Goal: Task Accomplishment & Management: Manage account settings

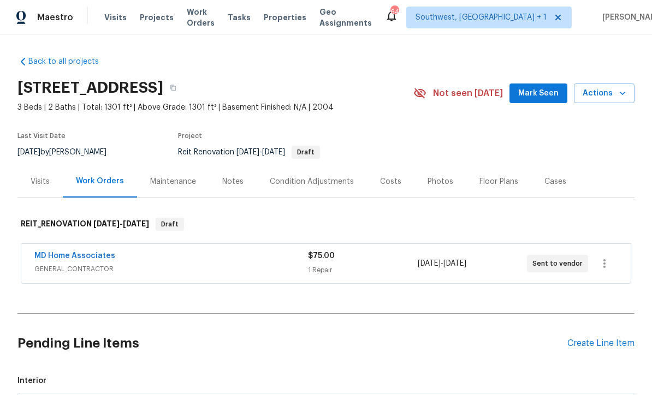
click at [154, 19] on span "Projects" at bounding box center [157, 17] width 34 height 11
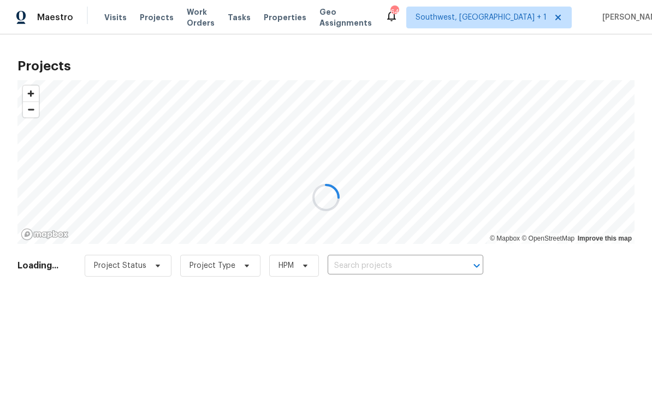
click at [415, 270] on div at bounding box center [326, 197] width 652 height 395
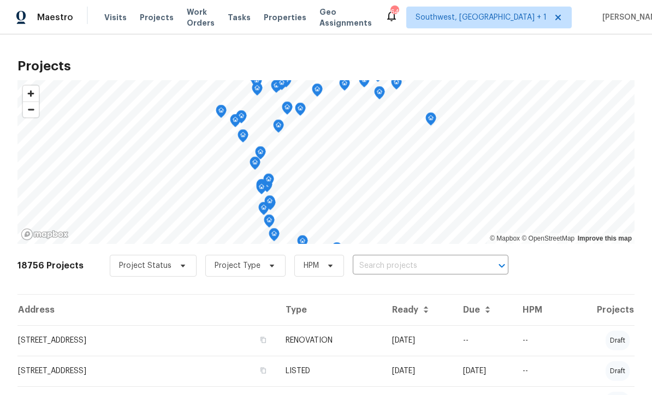
click at [413, 269] on input "text" at bounding box center [415, 266] width 125 height 17
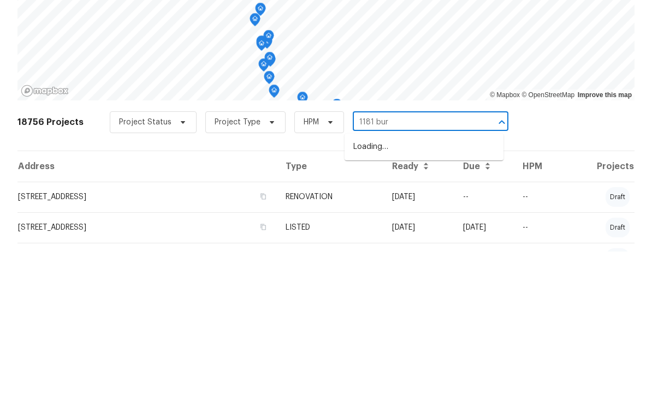
type input "1181 burg"
click at [417, 282] on li "[STREET_ADDRESS][PERSON_NAME]" at bounding box center [424, 291] width 159 height 18
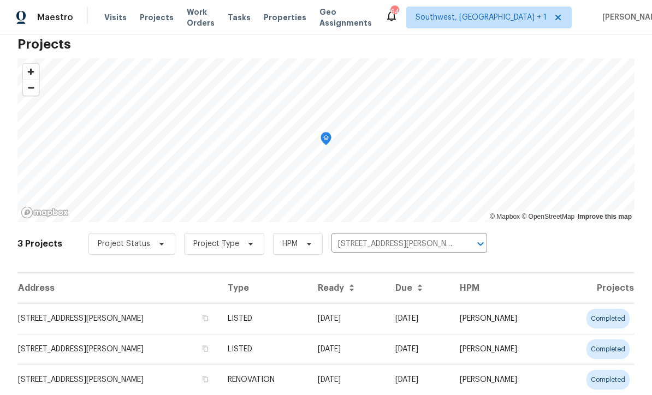
scroll to position [21, 0]
click at [335, 318] on td "[DATE]" at bounding box center [348, 319] width 78 height 31
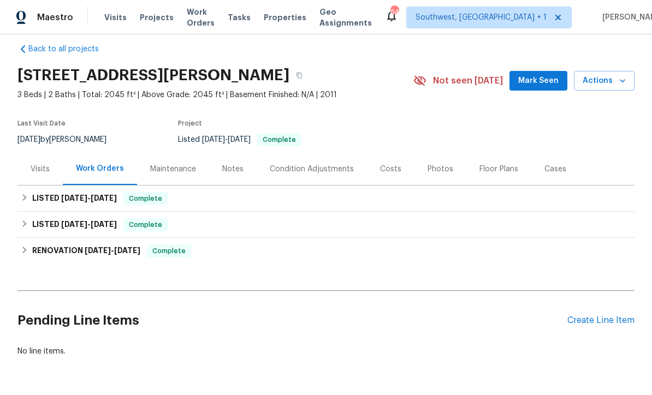
scroll to position [12, 0]
click at [405, 168] on div "Costs" at bounding box center [391, 169] width 48 height 32
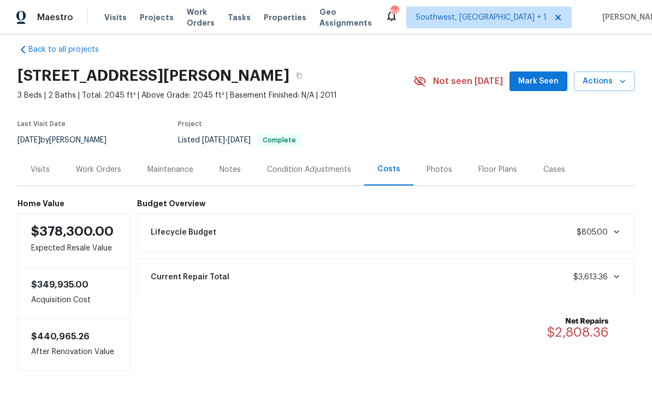
click at [113, 169] on div "Work Orders" at bounding box center [98, 169] width 45 height 11
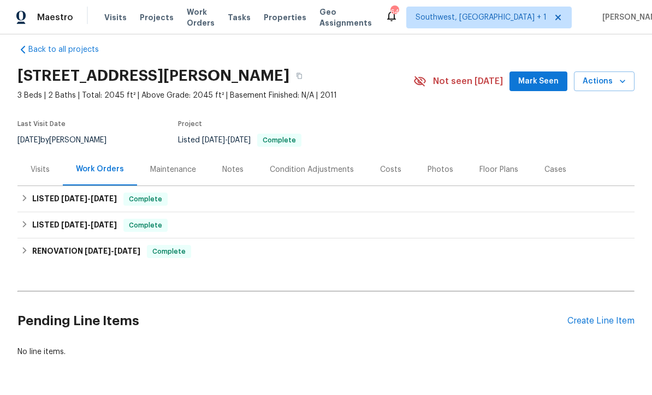
click at [597, 324] on div "Create Line Item" at bounding box center [600, 321] width 67 height 10
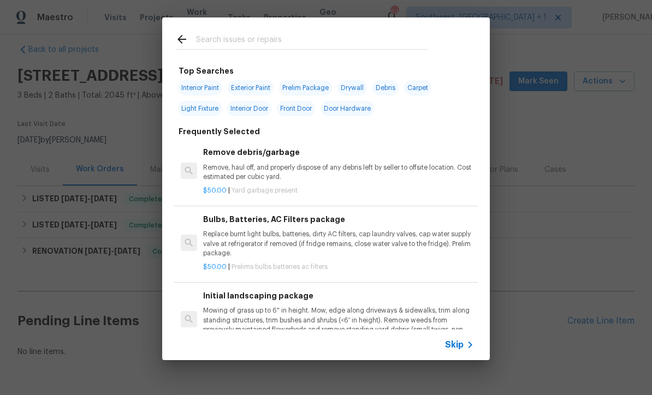
click at [455, 350] on span "Skip" at bounding box center [454, 345] width 19 height 11
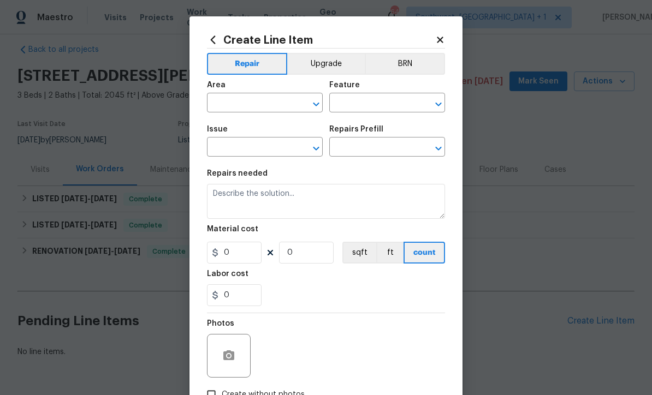
click at [264, 101] on input "text" at bounding box center [249, 104] width 85 height 17
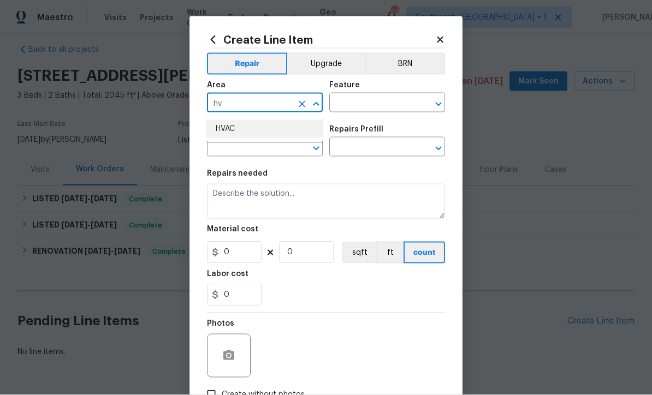
click at [257, 129] on li "HVAC" at bounding box center [265, 129] width 116 height 18
type input "HVAC"
click at [391, 102] on input "text" at bounding box center [371, 104] width 85 height 17
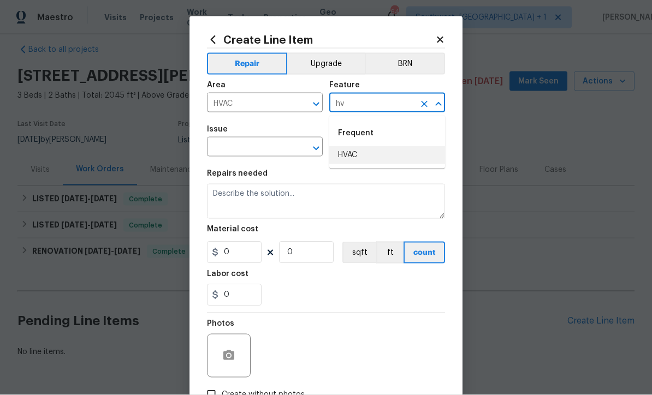
click at [375, 151] on li "HVAC" at bounding box center [387, 155] width 116 height 18
type input "HVAC"
click at [284, 150] on input "text" at bounding box center [249, 148] width 85 height 17
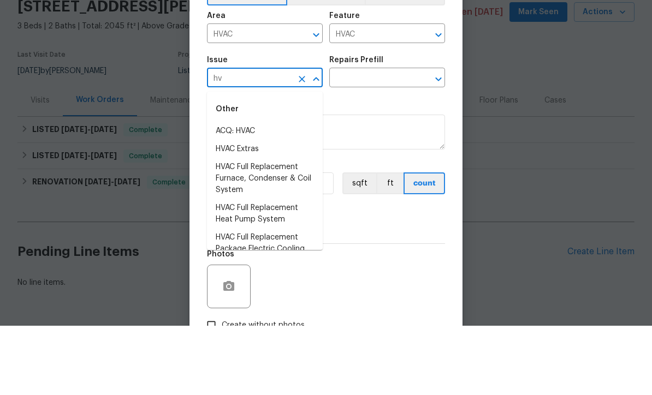
click at [255, 210] on li "HVAC Extras" at bounding box center [265, 219] width 116 height 18
type input "HVAC Extras"
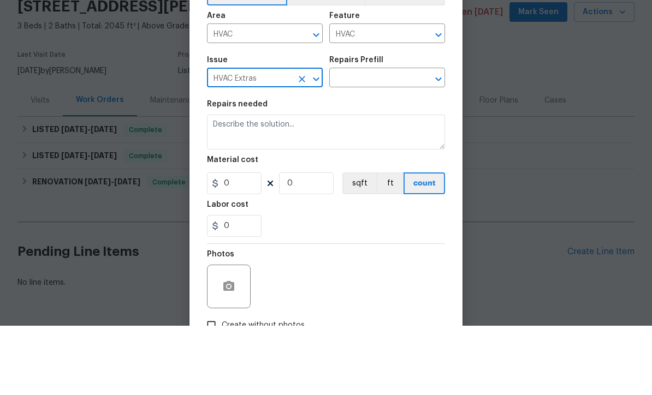
click at [394, 140] on input "text" at bounding box center [371, 148] width 85 height 17
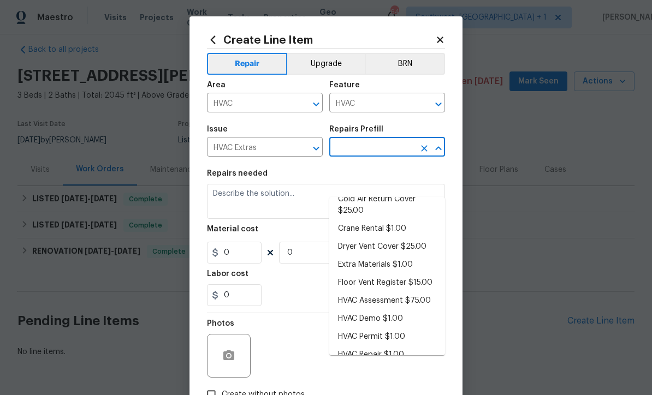
scroll to position [57, 0]
click at [407, 293] on li "HVAC Assessment $75.00" at bounding box center [387, 302] width 116 height 18
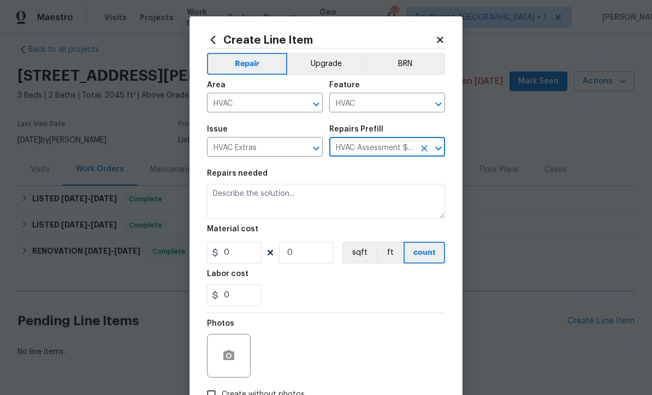
type input "HVAC Assessment $75.00"
type textarea "HVAC not working properly. Inspect system and diagnose problem."
type input "1"
type input "HVAC Assessment $75.00"
type input "75"
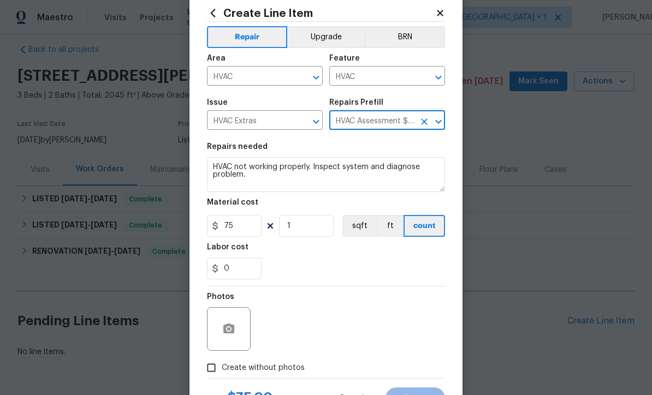
scroll to position [25, 0]
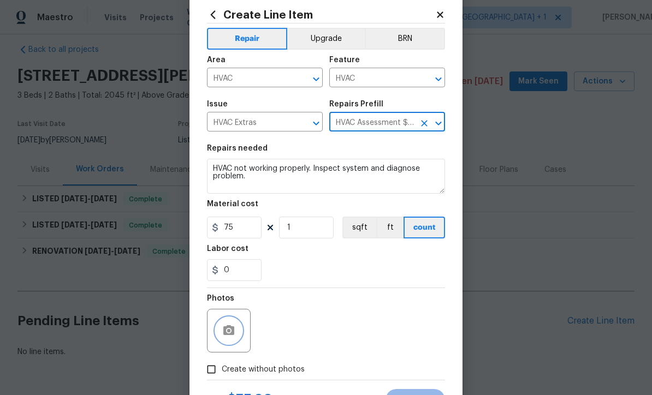
click at [229, 330] on icon "button" at bounding box center [228, 331] width 11 height 10
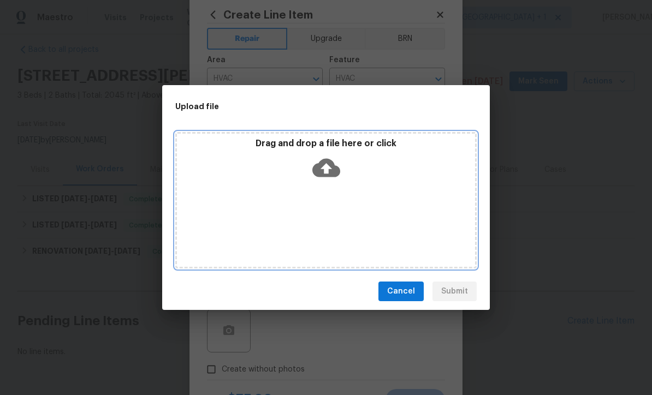
click at [331, 161] on icon at bounding box center [326, 168] width 28 height 19
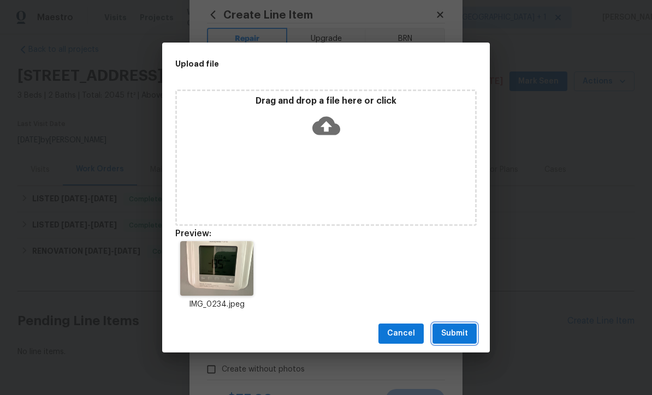
click at [461, 340] on span "Submit" at bounding box center [454, 334] width 27 height 14
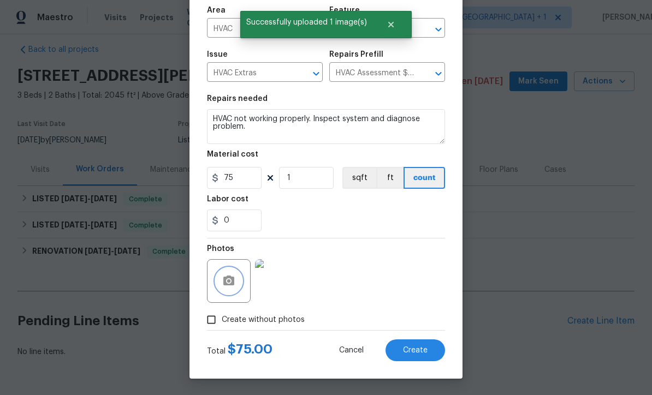
scroll to position [77, 0]
click at [421, 348] on span "Create" at bounding box center [415, 351] width 25 height 8
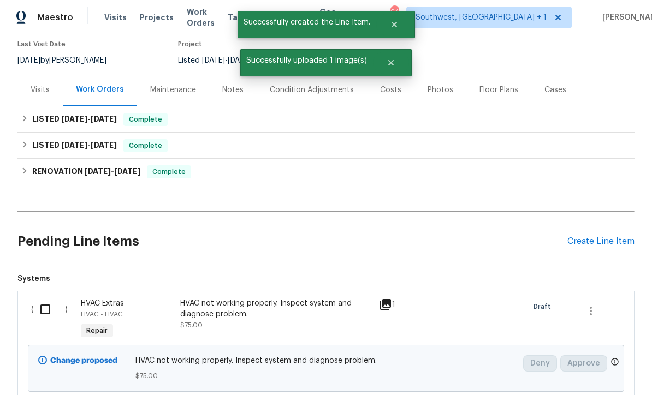
scroll to position [115, 0]
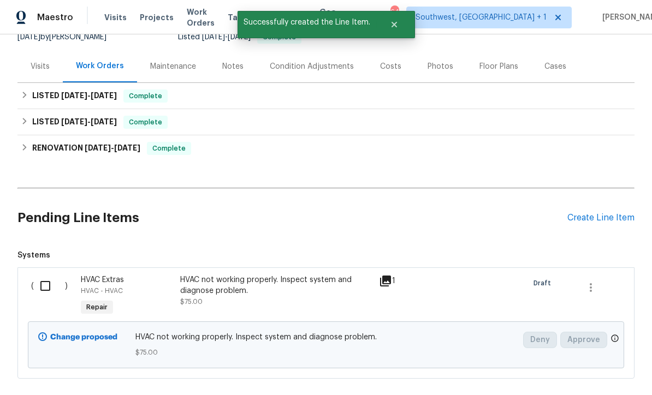
click at [46, 275] on input "checkbox" at bounding box center [49, 286] width 31 height 23
checkbox input "true"
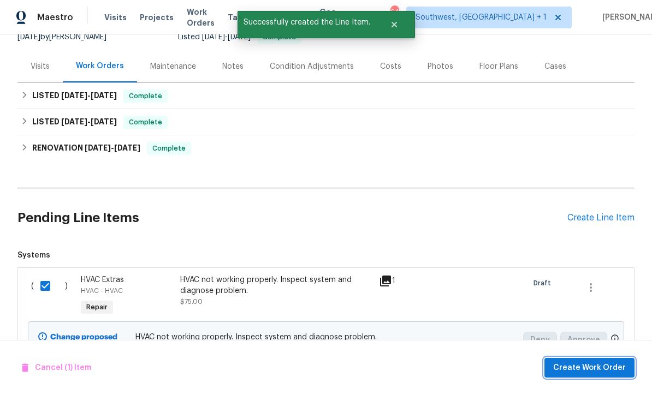
click at [597, 368] on span "Create Work Order" at bounding box center [589, 369] width 73 height 14
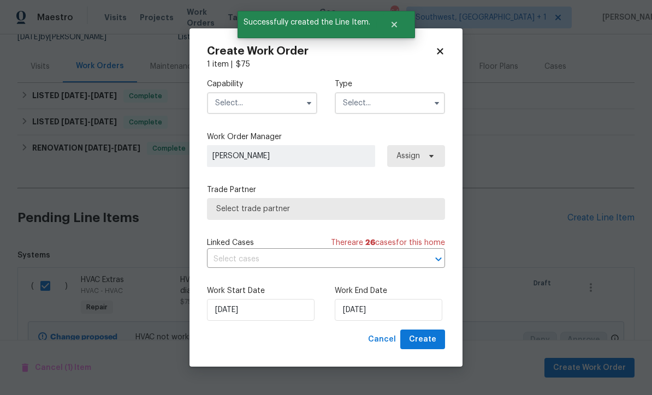
click at [246, 98] on input "text" at bounding box center [262, 103] width 110 height 22
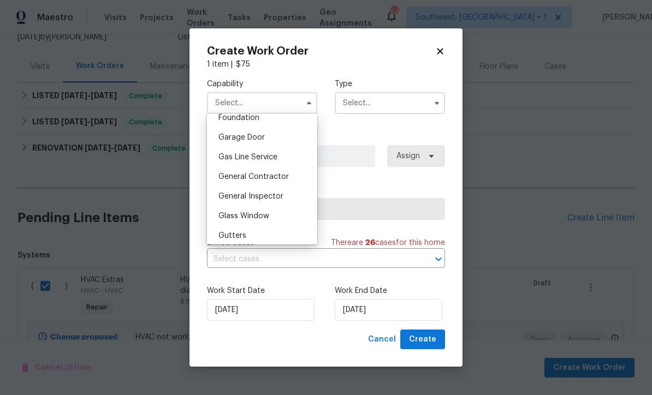
scroll to position [470, 0]
click at [297, 182] on div "General Contractor" at bounding box center [262, 178] width 105 height 20
type input "General Contractor"
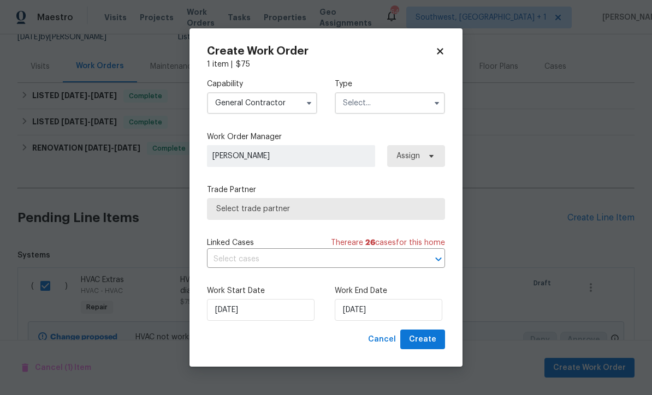
click at [409, 98] on input "text" at bounding box center [390, 103] width 110 height 22
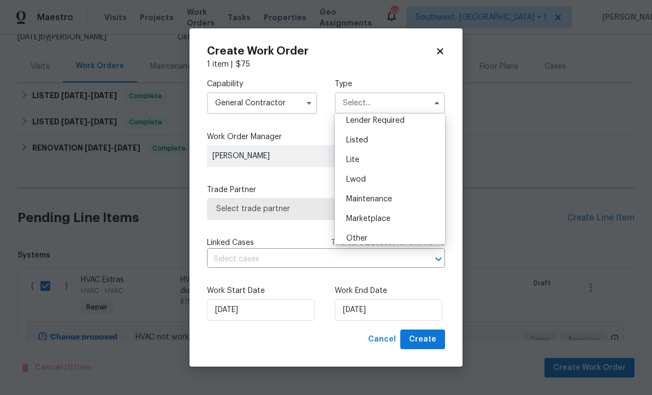
scroll to position [103, 0]
click at [372, 145] on div "Listed" at bounding box center [390, 141] width 105 height 20
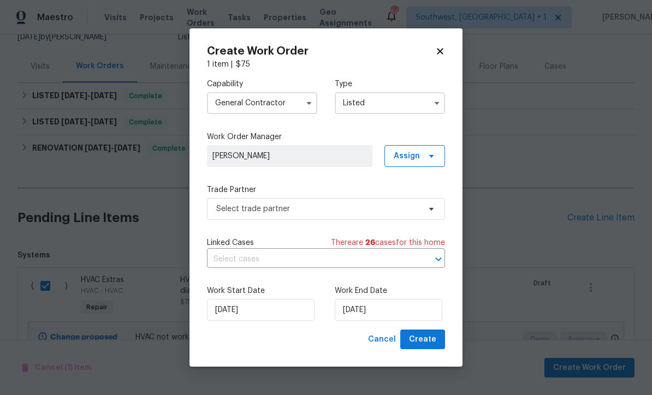
type input "Listed"
click at [423, 150] on span "Assign" at bounding box center [414, 156] width 61 height 22
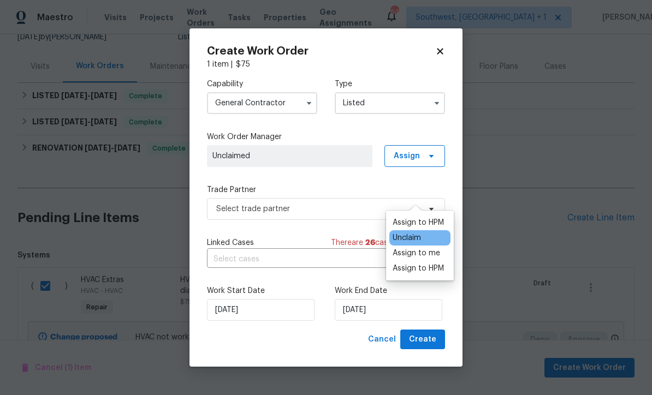
click at [427, 248] on div "Assign to me" at bounding box center [417, 253] width 48 height 11
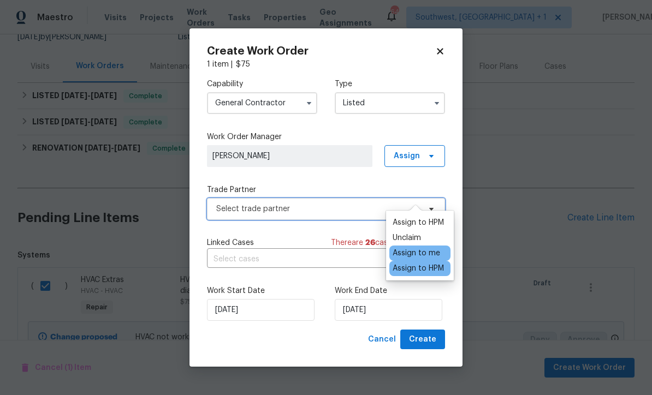
click at [317, 209] on span "Select trade partner" at bounding box center [318, 209] width 204 height 11
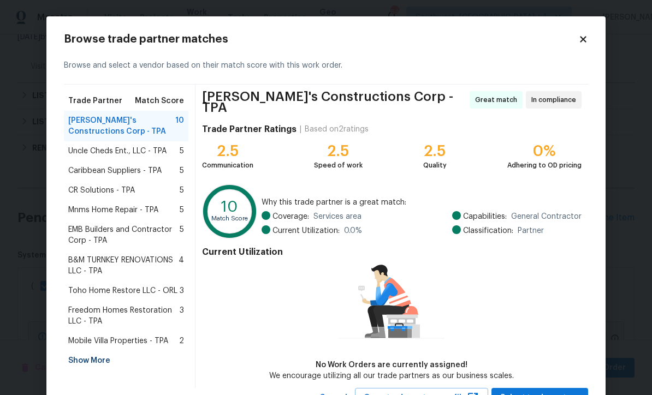
click at [103, 363] on div "Show More" at bounding box center [126, 361] width 125 height 20
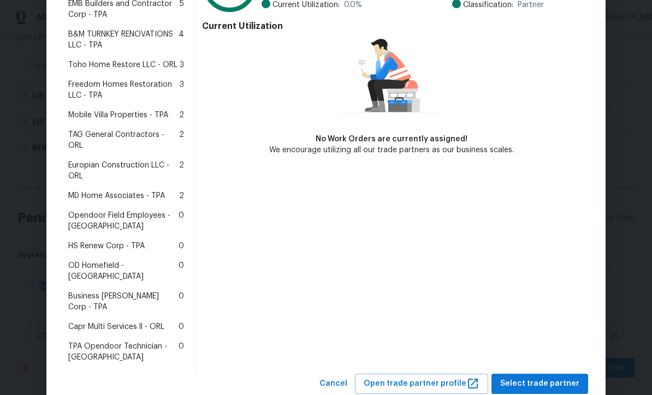
scroll to position [226, 0]
click at [126, 191] on span "MD Home Associates - TPA" at bounding box center [116, 196] width 97 height 11
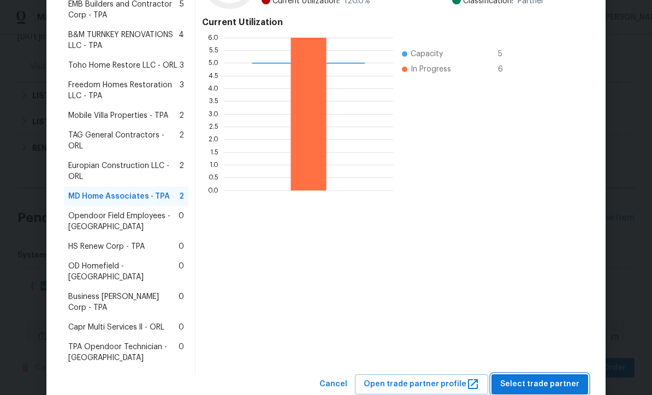
click at [544, 378] on span "Select trade partner" at bounding box center [539, 385] width 79 height 14
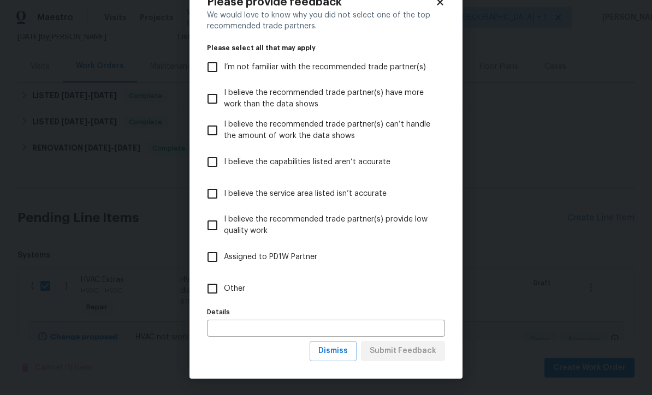
scroll to position [38, 0]
click at [338, 358] on button "Dismiss" at bounding box center [333, 351] width 47 height 20
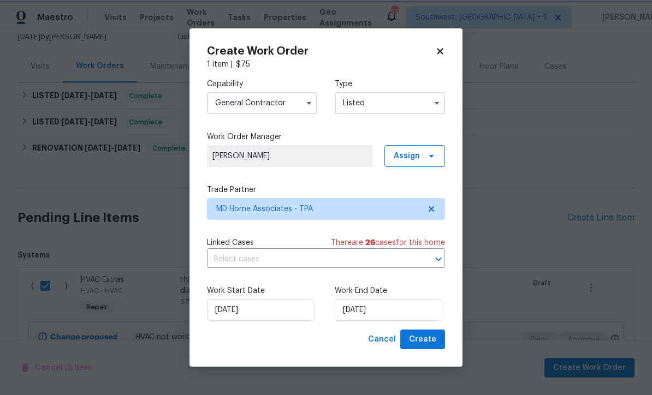
scroll to position [0, 0]
click at [401, 311] on input "[DATE]" at bounding box center [389, 310] width 108 height 22
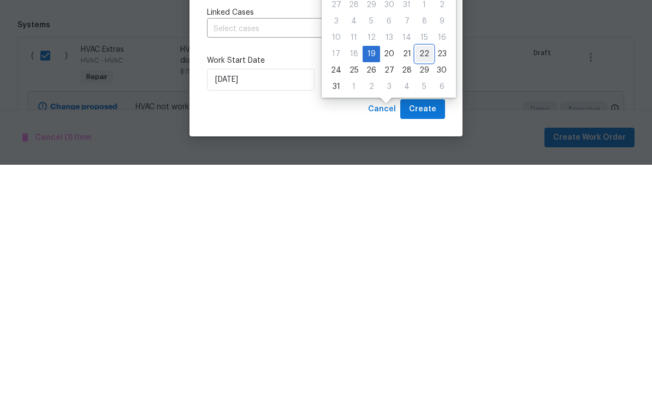
click at [417, 277] on div "22" at bounding box center [424, 284] width 17 height 15
type input "[DATE]"
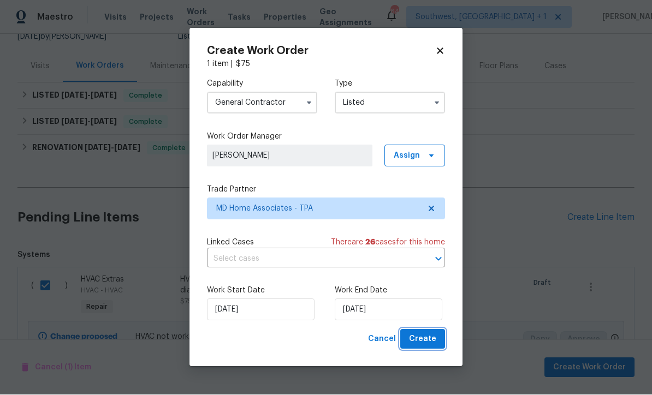
click at [412, 348] on button "Create" at bounding box center [422, 340] width 45 height 20
checkbox input "false"
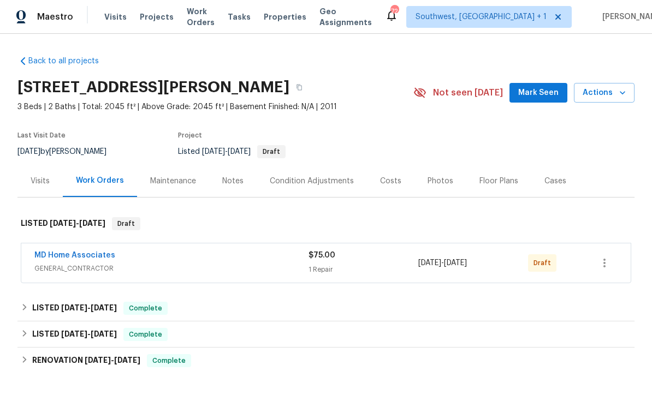
scroll to position [1, 0]
click at [610, 271] on button "button" at bounding box center [604, 264] width 26 height 26
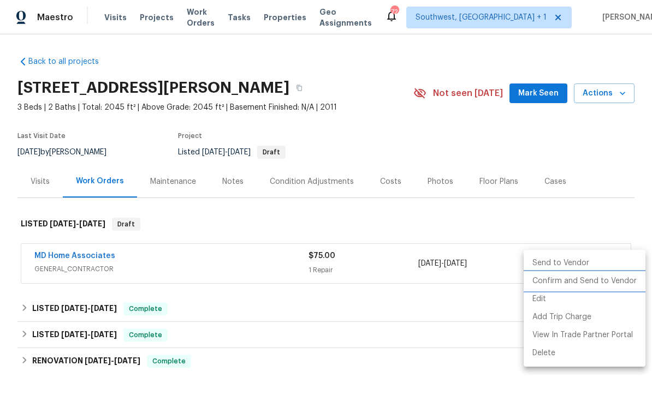
click at [596, 283] on li "Confirm and Send to Vendor" at bounding box center [585, 282] width 122 height 18
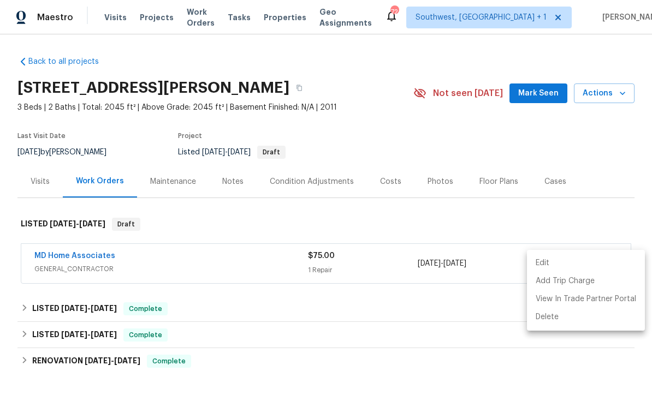
click at [588, 148] on div at bounding box center [326, 197] width 652 height 395
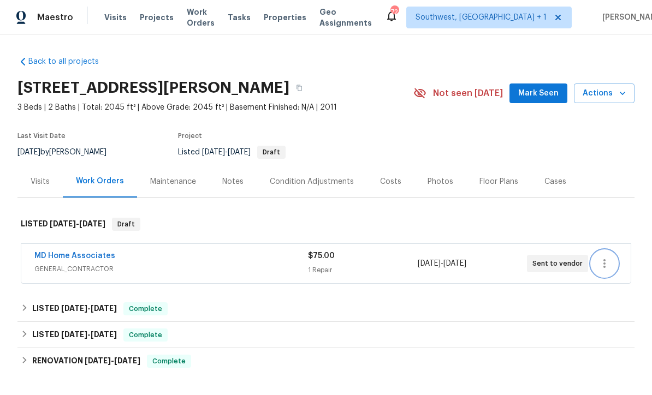
scroll to position [0, 0]
click at [152, 21] on span "Projects" at bounding box center [157, 17] width 34 height 11
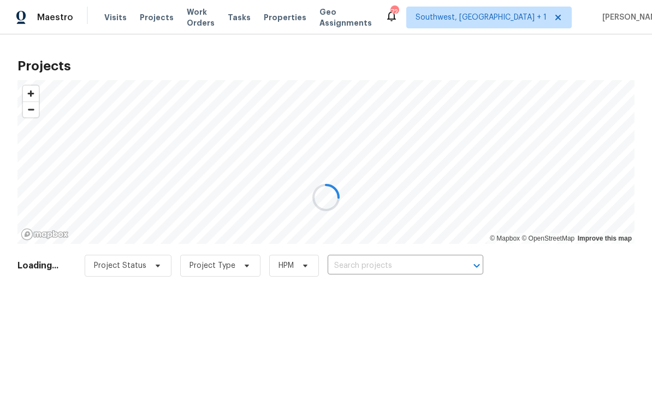
click at [395, 262] on div at bounding box center [326, 197] width 652 height 395
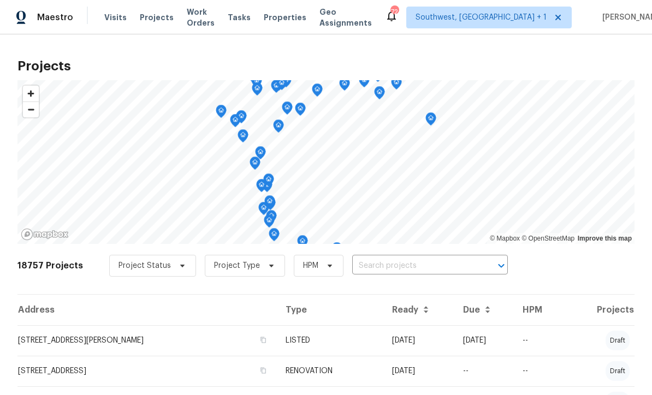
click at [416, 270] on input "text" at bounding box center [414, 266] width 125 height 17
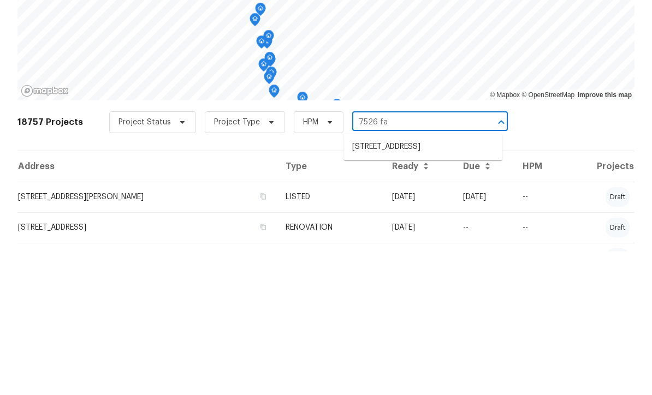
type input "7526 fai"
click at [435, 282] on li "[STREET_ADDRESS]" at bounding box center [423, 291] width 159 height 18
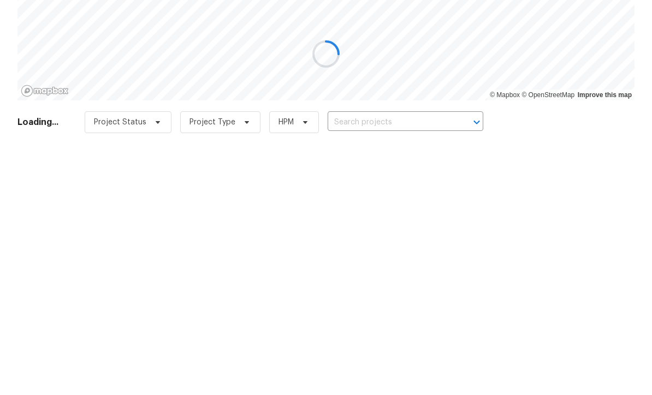
type input "[STREET_ADDRESS]"
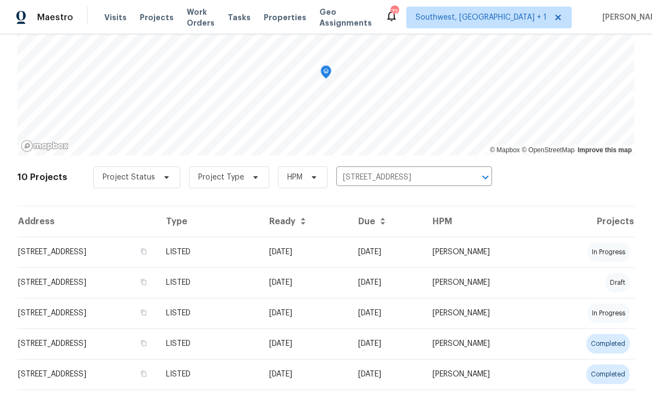
scroll to position [88, 0]
click at [415, 258] on td "[DATE]" at bounding box center [387, 253] width 74 height 31
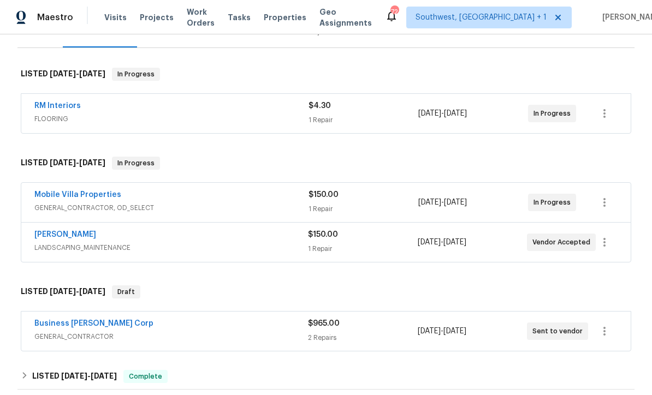
scroll to position [150, 0]
click at [389, 208] on div "1 Repair" at bounding box center [364, 209] width 110 height 11
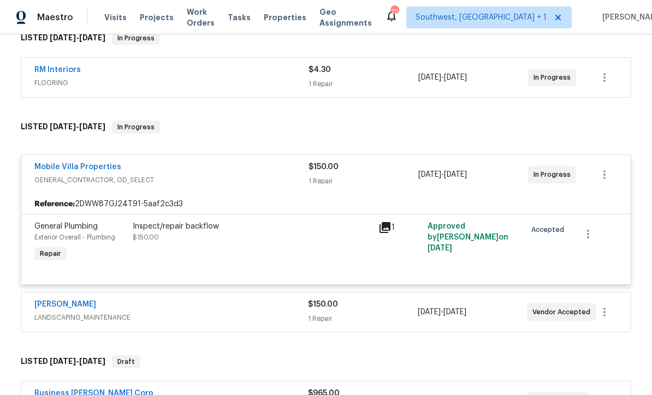
scroll to position [239, 0]
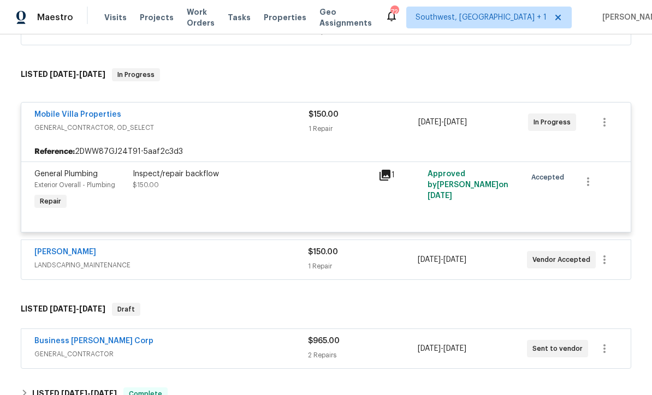
click at [383, 267] on div "1 Repair" at bounding box center [362, 266] width 109 height 11
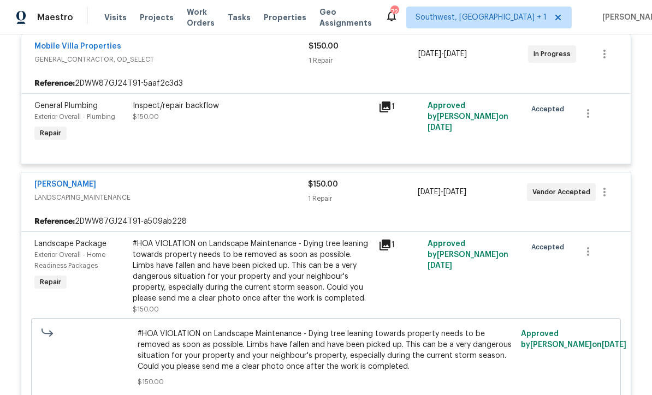
scroll to position [306, 0]
click at [387, 251] on icon at bounding box center [385, 245] width 11 height 11
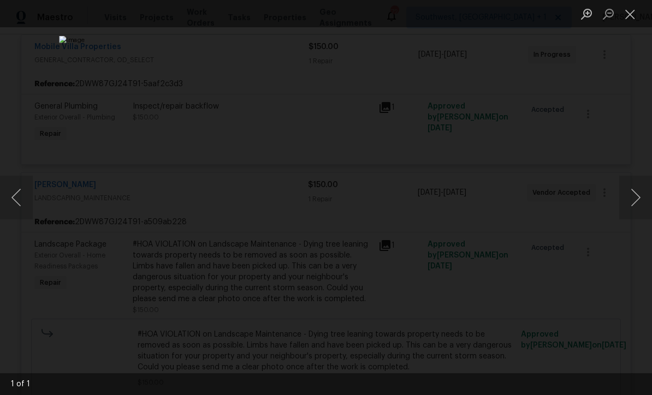
click at [635, 15] on button "Close lightbox" at bounding box center [630, 13] width 22 height 19
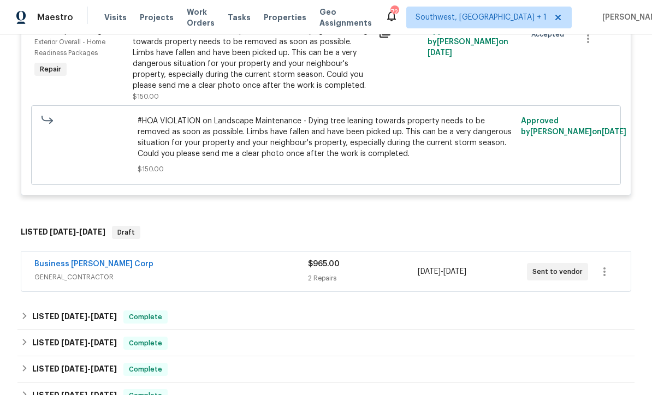
scroll to position [548, 0]
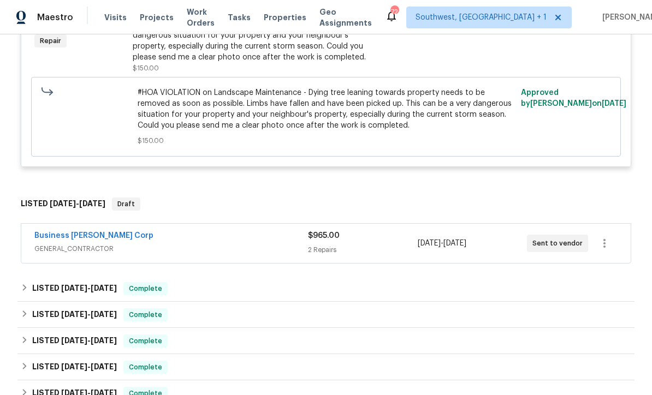
click at [382, 247] on div "2 Repairs" at bounding box center [362, 250] width 109 height 11
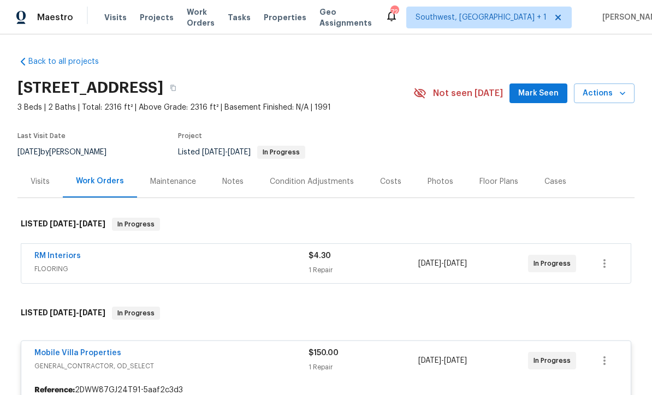
scroll to position [0, 0]
click at [155, 20] on span "Projects" at bounding box center [157, 17] width 34 height 11
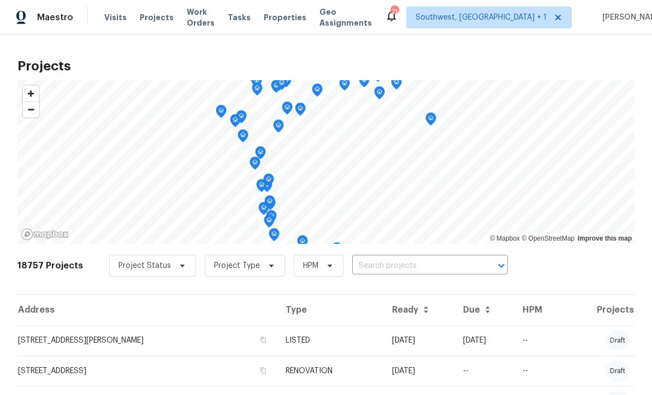
click at [399, 271] on input "text" at bounding box center [414, 266] width 125 height 17
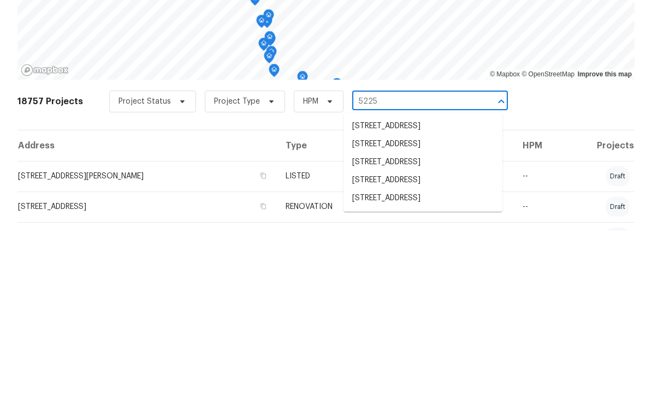
type input "5225 2"
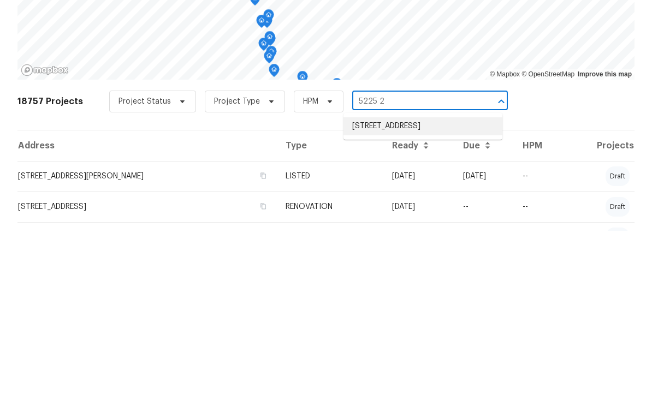
click at [430, 282] on li "[STREET_ADDRESS]" at bounding box center [423, 291] width 159 height 18
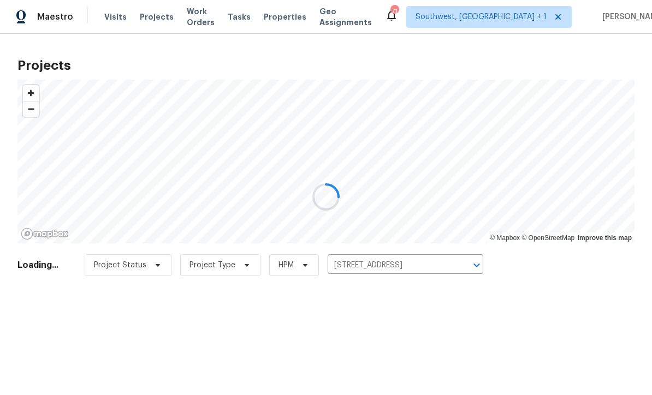
scroll to position [1, 0]
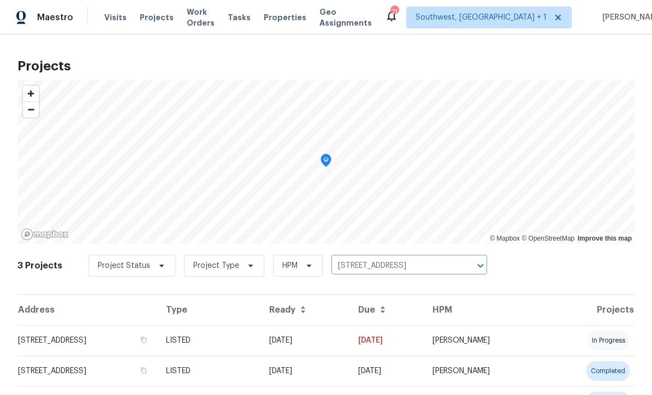
click at [261, 347] on td "LISTED" at bounding box center [208, 341] width 103 height 31
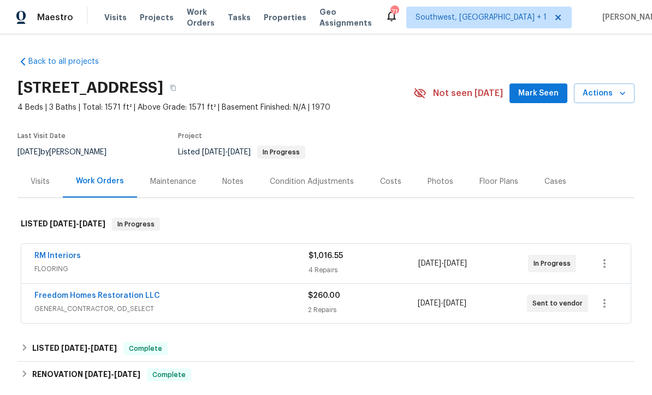
click at [124, 299] on link "Freedom Homes Restoration LLC" at bounding box center [97, 296] width 126 height 8
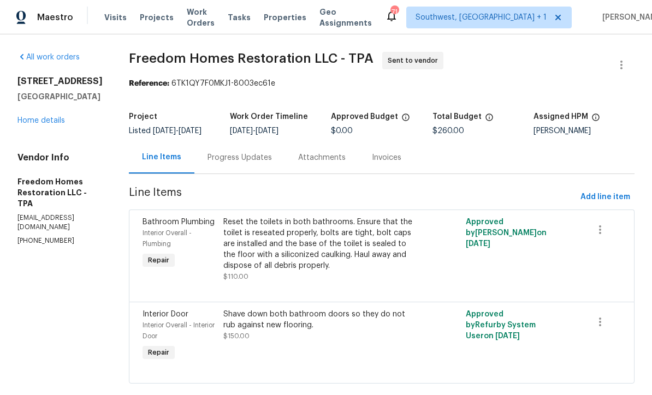
click at [263, 172] on div "Progress Updates" at bounding box center [239, 157] width 91 height 32
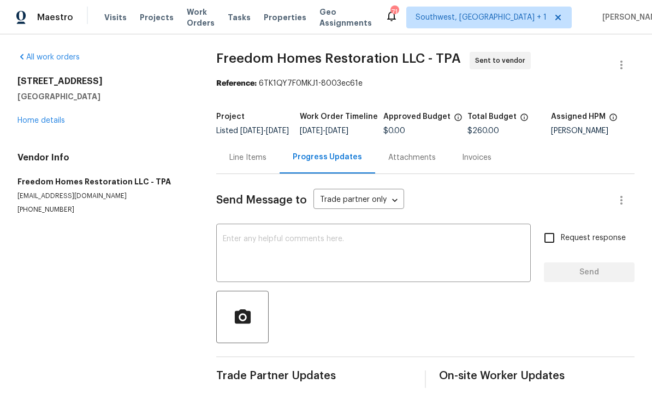
click at [314, 251] on textarea at bounding box center [373, 254] width 301 height 38
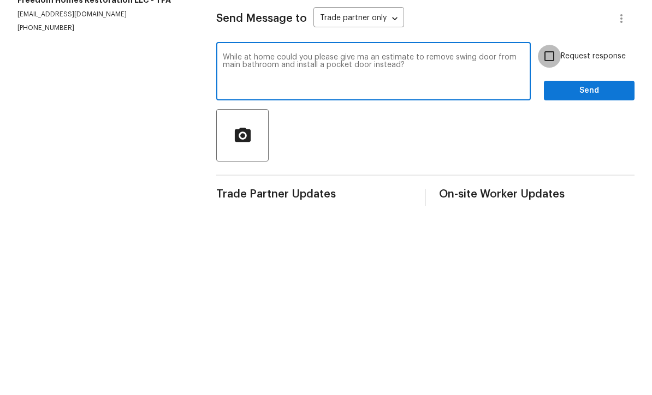
type textarea "While at home could you please give ma an estimate to remove swing door from ma…"
click at [551, 227] on input "Request response" at bounding box center [549, 238] width 23 height 23
checkbox input "true"
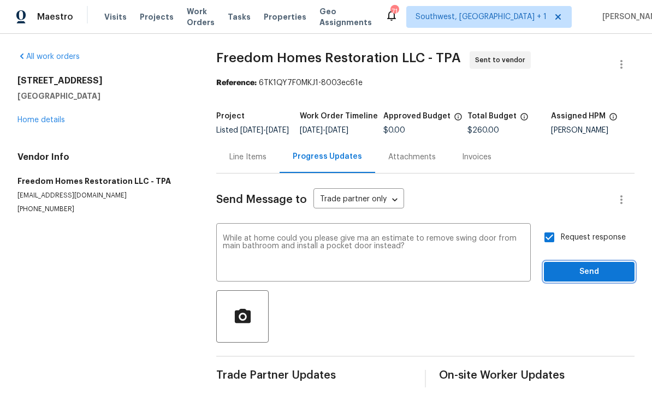
click at [584, 266] on span "Send" at bounding box center [589, 273] width 73 height 14
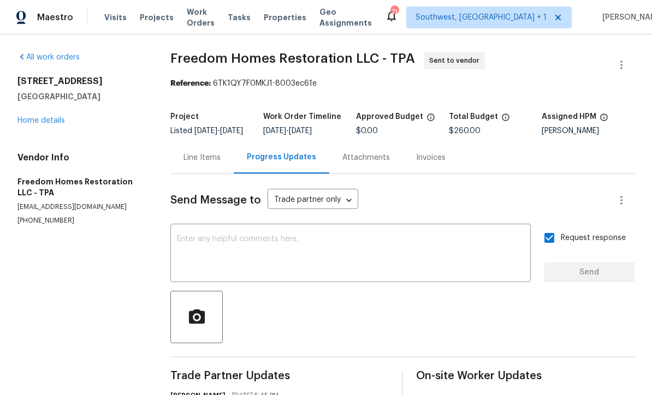
click at [44, 117] on link "Home details" at bounding box center [41, 121] width 48 height 8
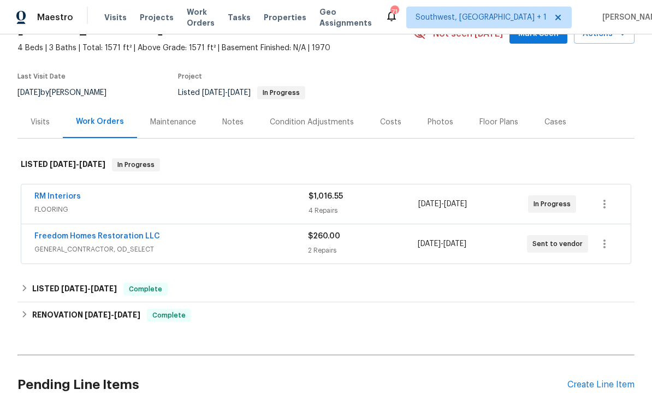
scroll to position [55, 0]
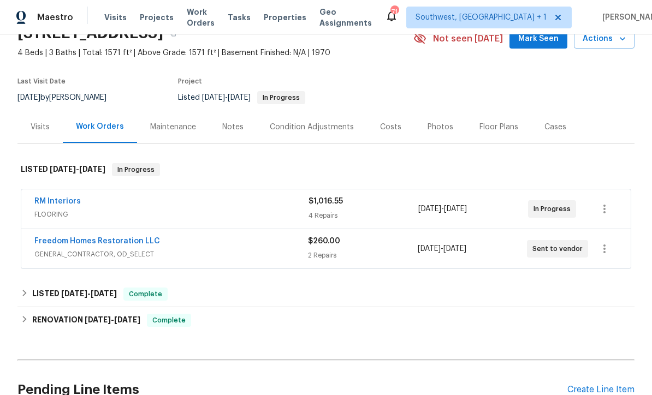
click at [384, 210] on div "4 Repairs" at bounding box center [364, 215] width 110 height 11
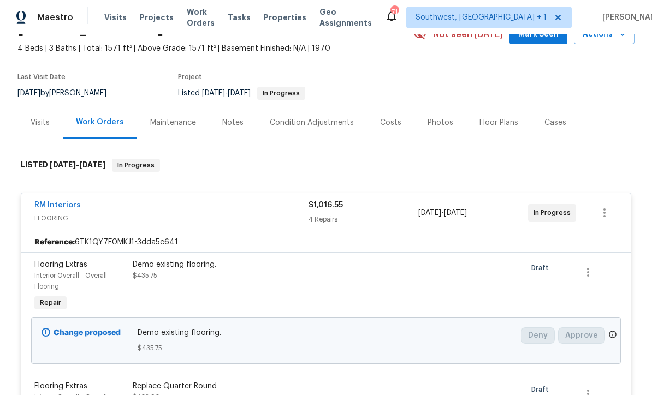
scroll to position [0, 0]
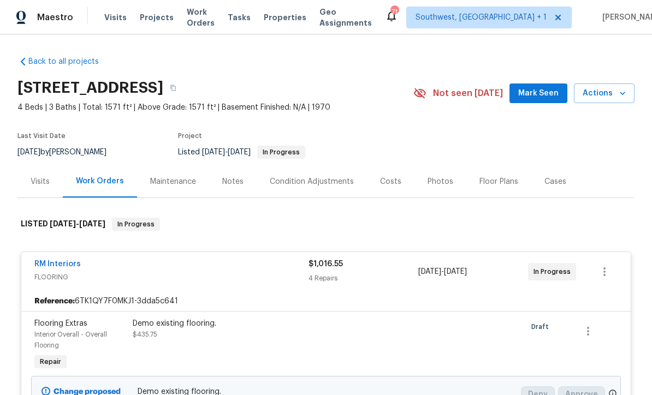
click at [424, 121] on section "5225 20th St N, Saint Petersburg, FL 33714 4 Beds | 3 Baths | Total: 1571 ft² |…" at bounding box center [325, 120] width 617 height 92
click at [111, 21] on span "Visits" at bounding box center [115, 17] width 22 height 11
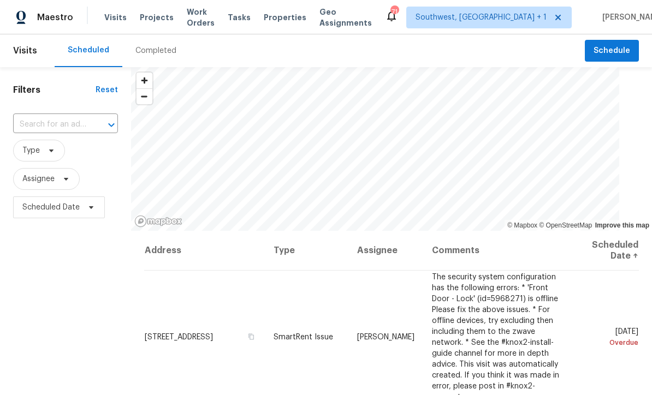
click at [87, 119] on input "text" at bounding box center [50, 124] width 74 height 17
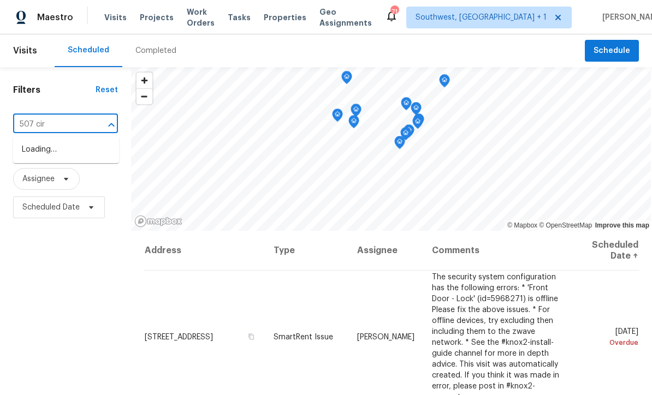
type input "507 circ"
click at [90, 151] on li "507 Circlewood Dr Unit O2, Venice, FL 34293" at bounding box center [66, 150] width 106 height 18
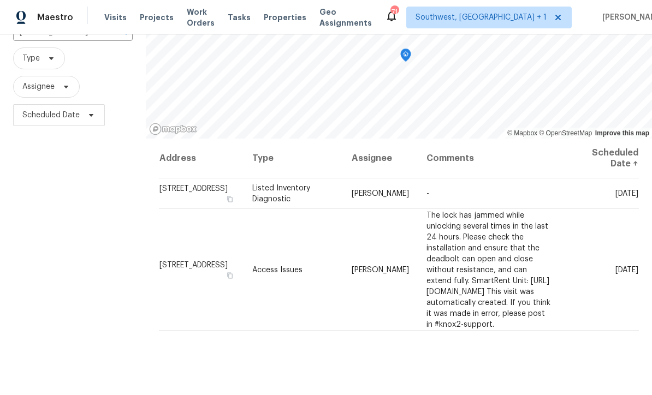
scroll to position [92, 0]
click at [0, 0] on icon at bounding box center [0, 0] width 0 height 0
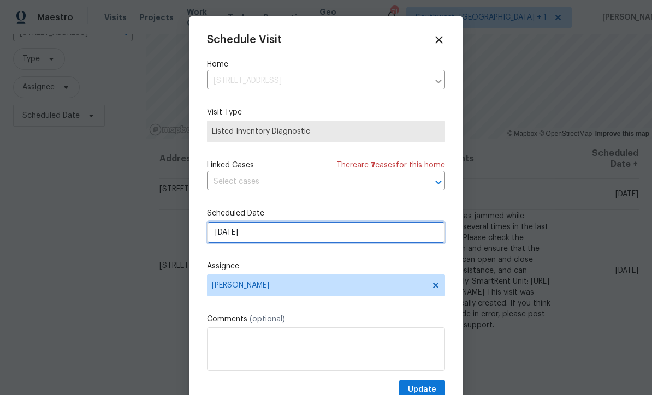
click at [283, 238] on input "[DATE]" at bounding box center [326, 233] width 238 height 22
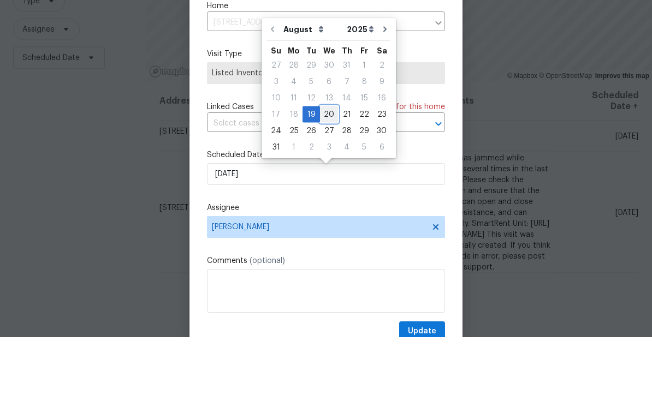
click at [323, 165] on div "20" at bounding box center [329, 172] width 18 height 15
type input "8/20/2025"
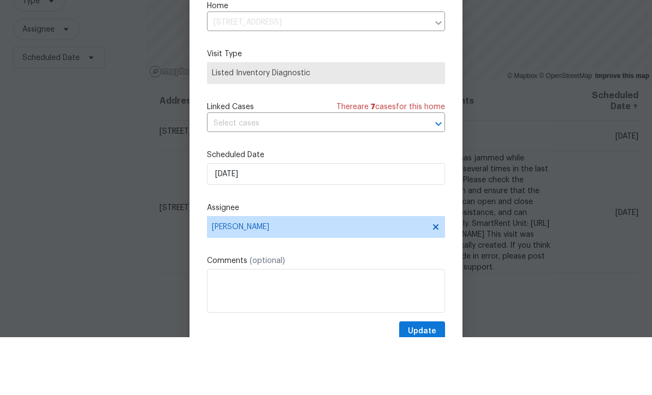
scroll to position [36, 0]
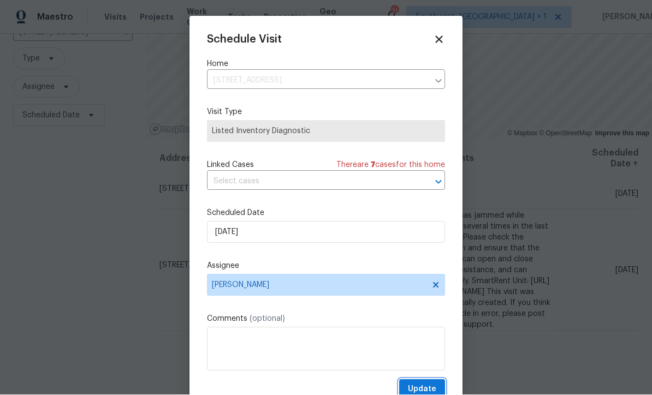
click at [431, 385] on button "Update" at bounding box center [422, 390] width 46 height 20
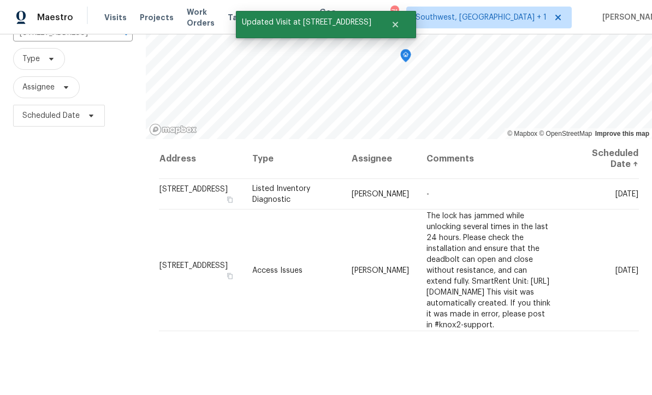
click at [469, 336] on div "Address Type Assignee Comments Scheduled Date ↑ 507 Circlewood Dr Unit O2, Veni…" at bounding box center [399, 297] width 506 height 316
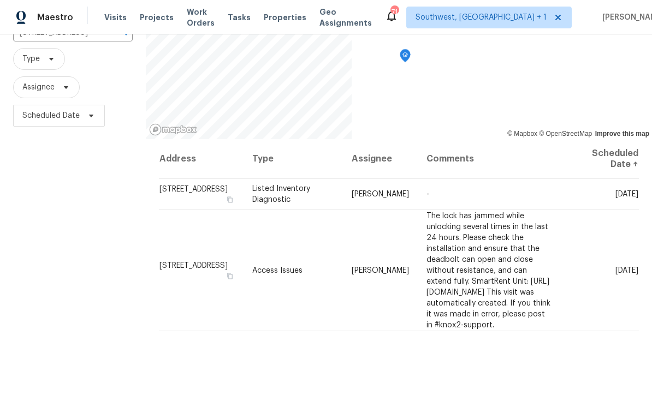
scroll to position [0, 0]
click at [157, 17] on span "Projects" at bounding box center [157, 17] width 34 height 11
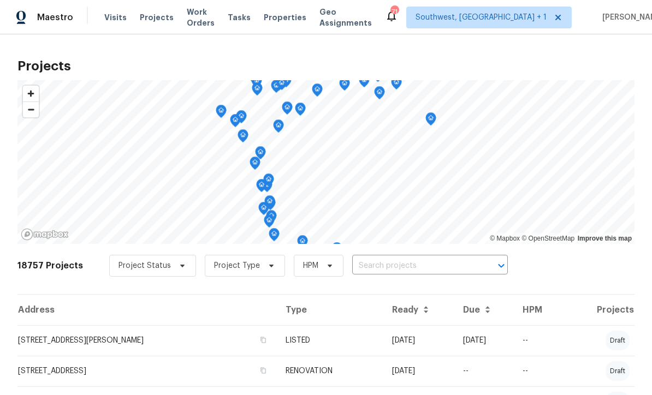
click at [387, 271] on input "text" at bounding box center [414, 266] width 125 height 17
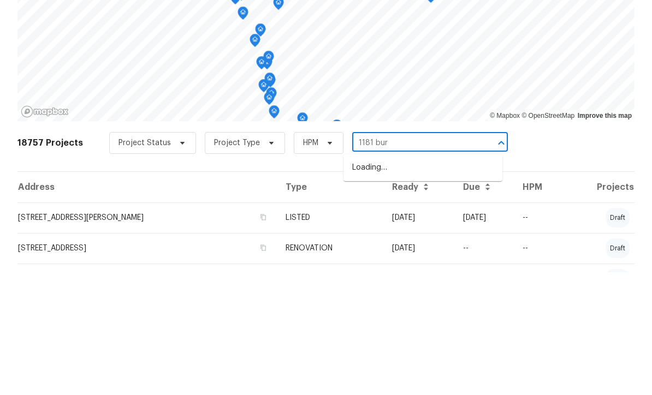
type input "1181 burg"
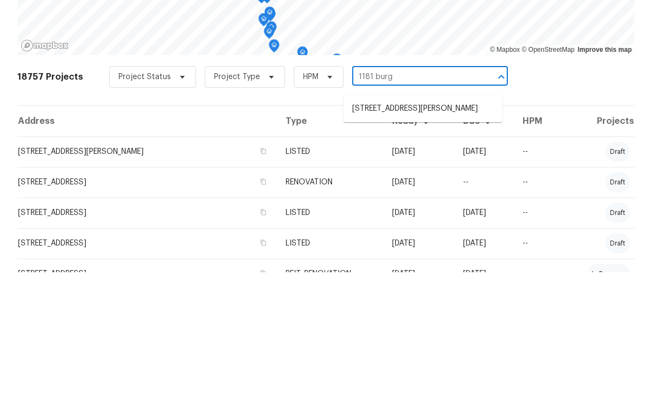
scroll to position [64, 0]
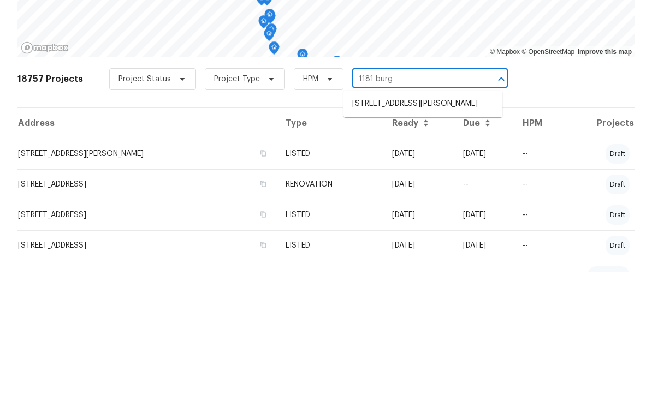
click at [442, 218] on li "[STREET_ADDRESS][PERSON_NAME]" at bounding box center [423, 227] width 159 height 18
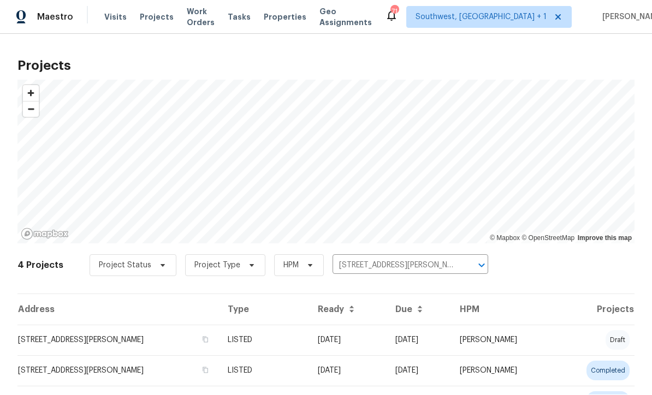
scroll to position [1, 0]
click at [381, 345] on td "[DATE]" at bounding box center [348, 341] width 78 height 31
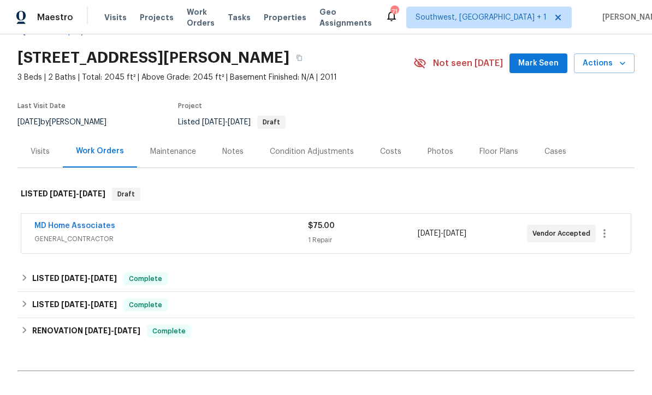
scroll to position [45, 0]
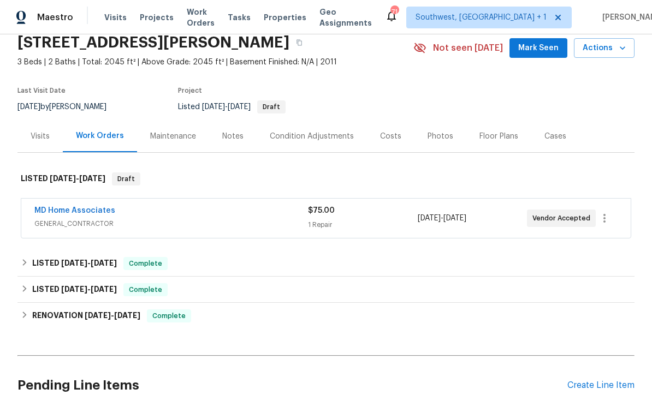
click at [405, 224] on div "1 Repair" at bounding box center [362, 225] width 109 height 11
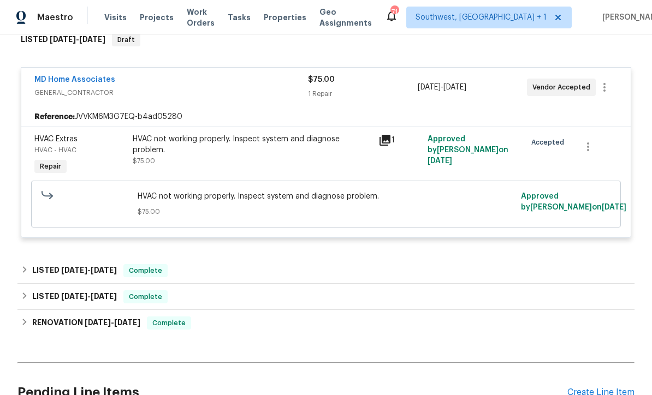
scroll to position [257, 0]
